Goal: Information Seeking & Learning: Learn about a topic

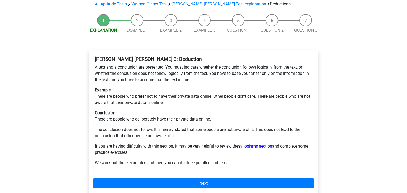
scroll to position [50, 0]
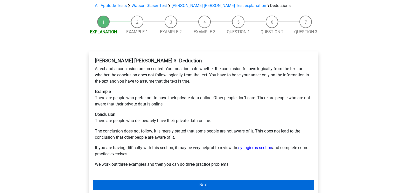
click at [194, 180] on link "Next" at bounding box center [204, 185] width 222 height 10
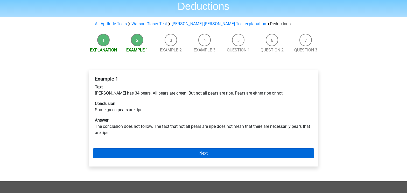
scroll to position [31, 0]
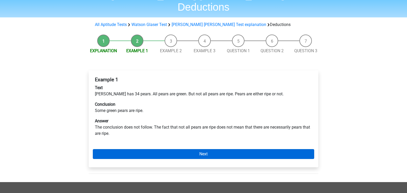
click at [232, 149] on link "Next" at bounding box center [204, 154] width 222 height 10
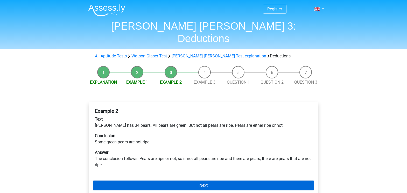
click at [181, 180] on link "Next" at bounding box center [204, 185] width 222 height 10
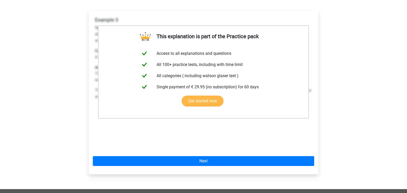
scroll to position [92, 0]
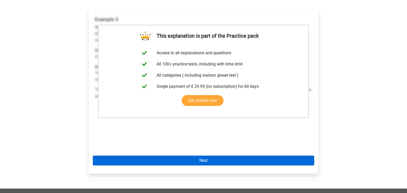
click at [208, 155] on link "Next" at bounding box center [204, 160] width 222 height 10
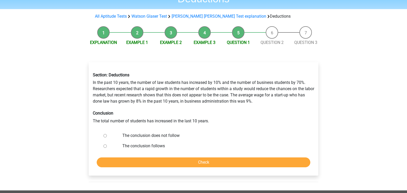
scroll to position [39, 0]
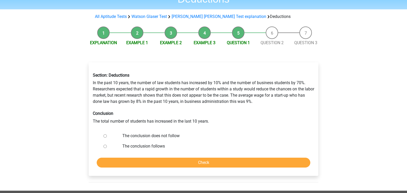
click at [105, 134] on input "The conclusion does not follow" at bounding box center [105, 135] width 3 height 3
radio input "true"
click at [168, 158] on input "Check" at bounding box center [204, 163] width 214 height 10
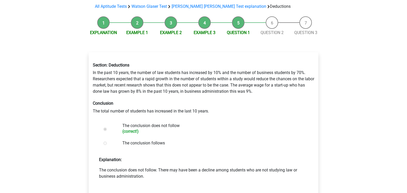
scroll to position [57, 0]
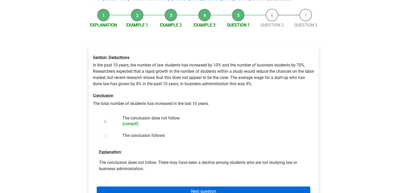
click at [199, 186] on link "Next question" at bounding box center [204, 191] width 214 height 10
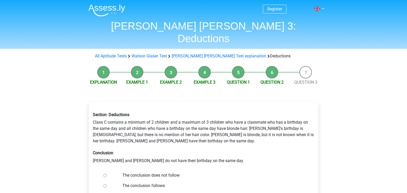
click at [105, 184] on input "The conclusion follows" at bounding box center [105, 185] width 3 height 3
radio input "true"
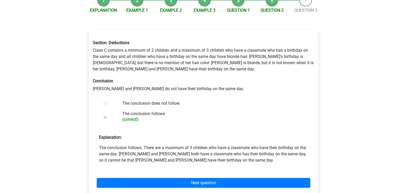
scroll to position [90, 0]
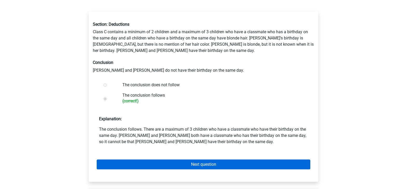
click at [211, 159] on link "Next question" at bounding box center [204, 164] width 214 height 10
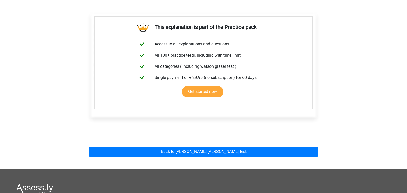
scroll to position [90, 0]
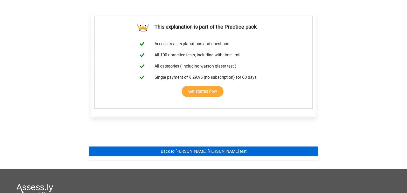
click at [219, 146] on link "Back to [PERSON_NAME] [PERSON_NAME] test" at bounding box center [204, 151] width 230 height 10
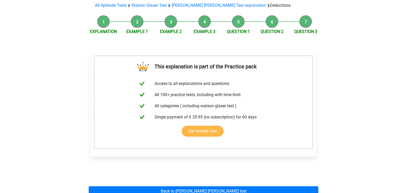
scroll to position [42, 0]
